Goal: Task Accomplishment & Management: Use online tool/utility

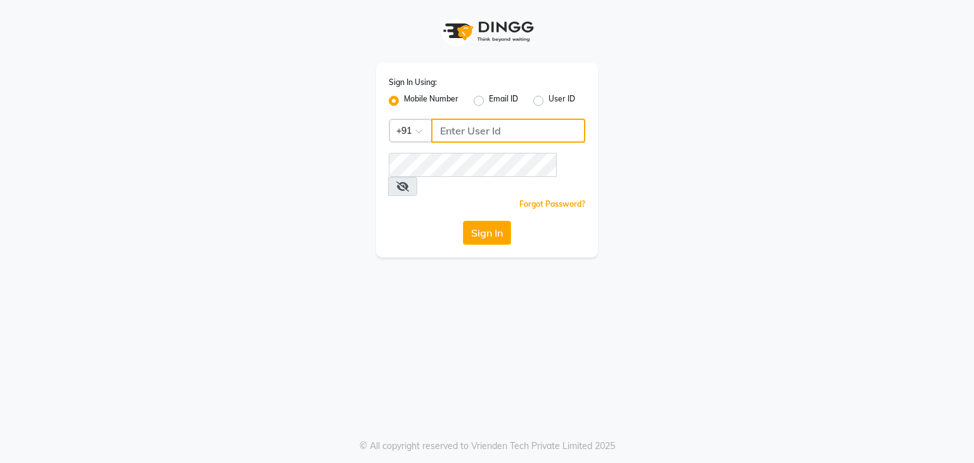
click at [472, 132] on input "Username" at bounding box center [508, 131] width 154 height 24
type input "9861674797"
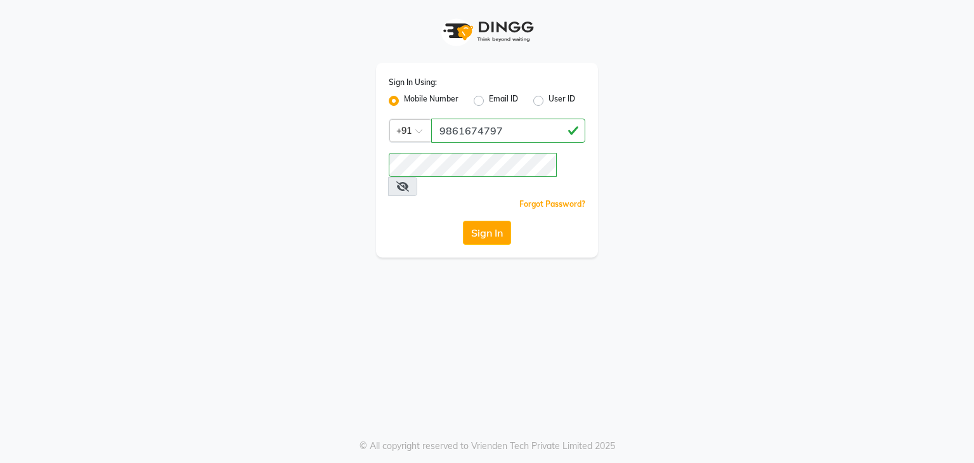
click at [502, 221] on button "Sign In" at bounding box center [487, 233] width 48 height 24
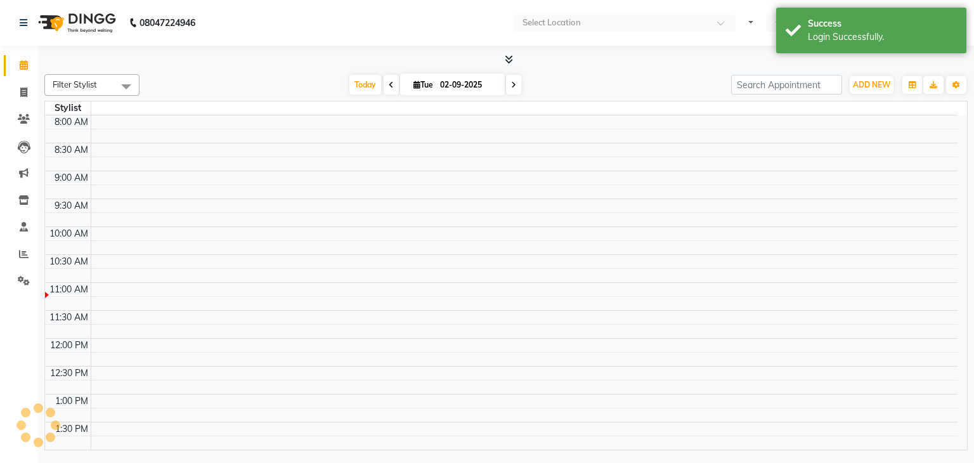
select select "en"
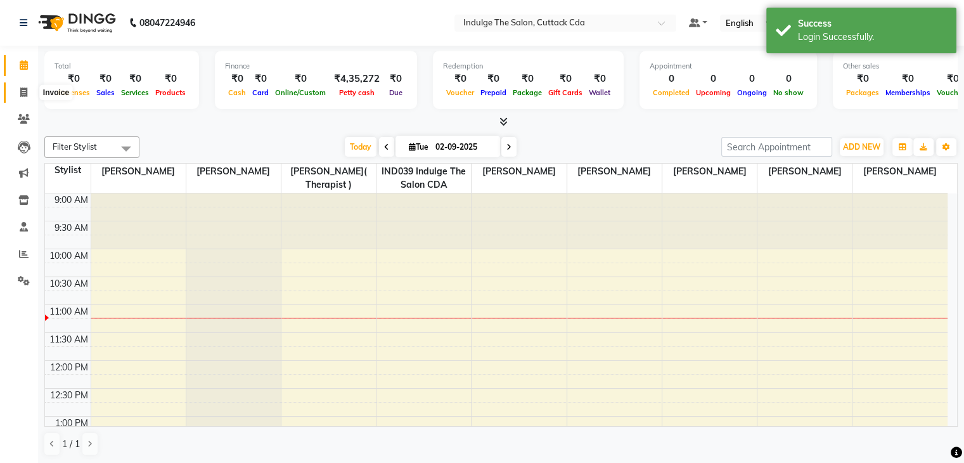
click at [22, 94] on icon at bounding box center [23, 92] width 7 height 10
select select "service"
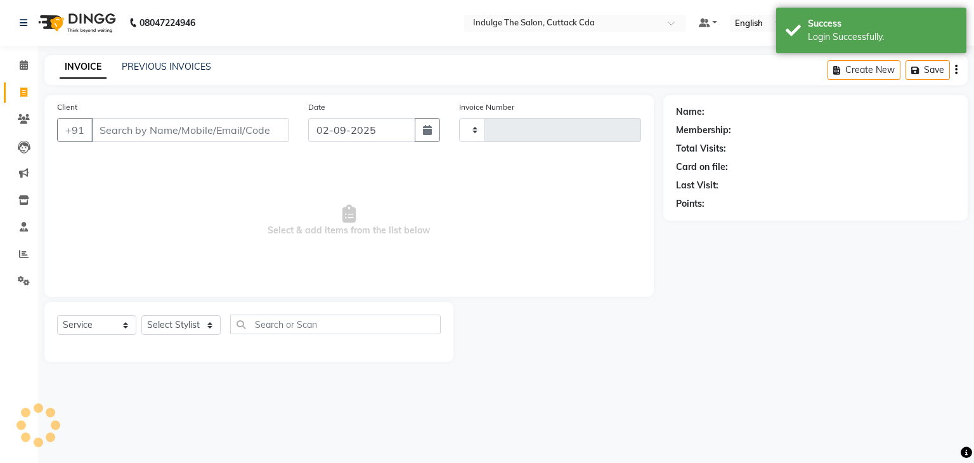
type input "1158"
select select "7297"
